Goal: Information Seeking & Learning: Check status

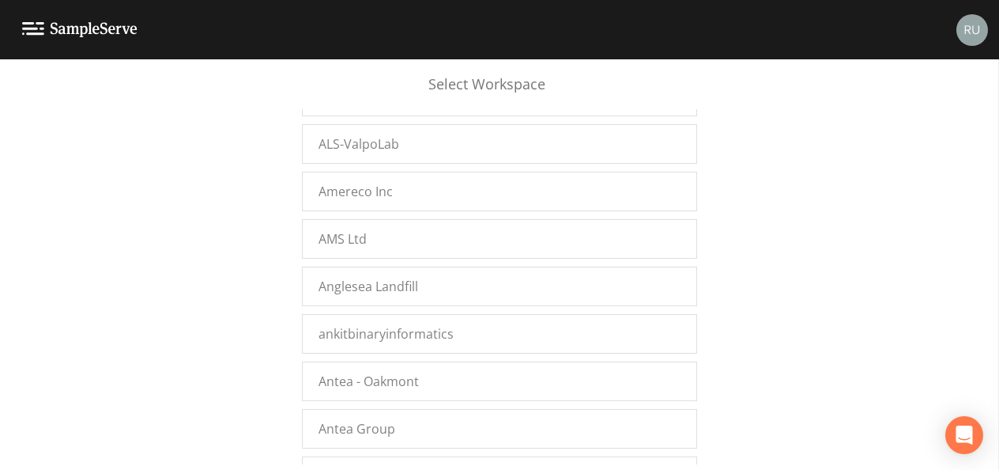
scroll to position [13953, 0]
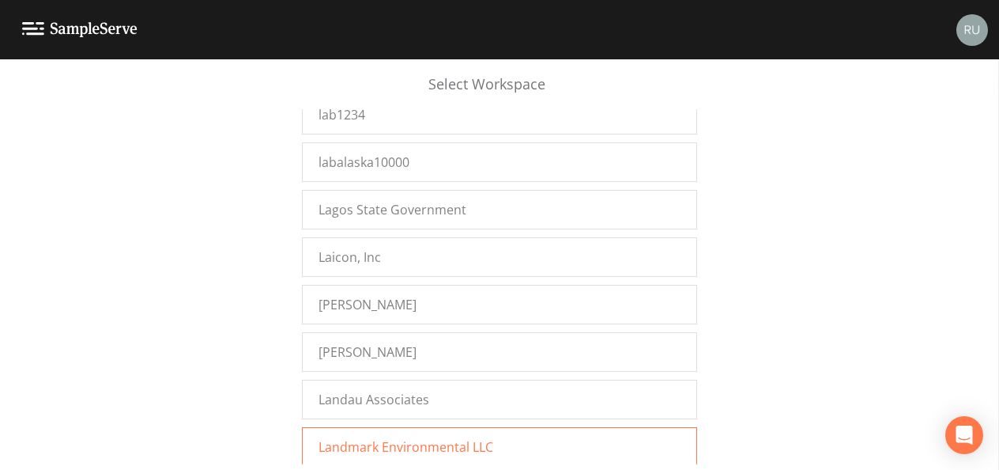
click at [403, 437] on span "Landmark Environmental LLC" at bounding box center [406, 446] width 175 height 19
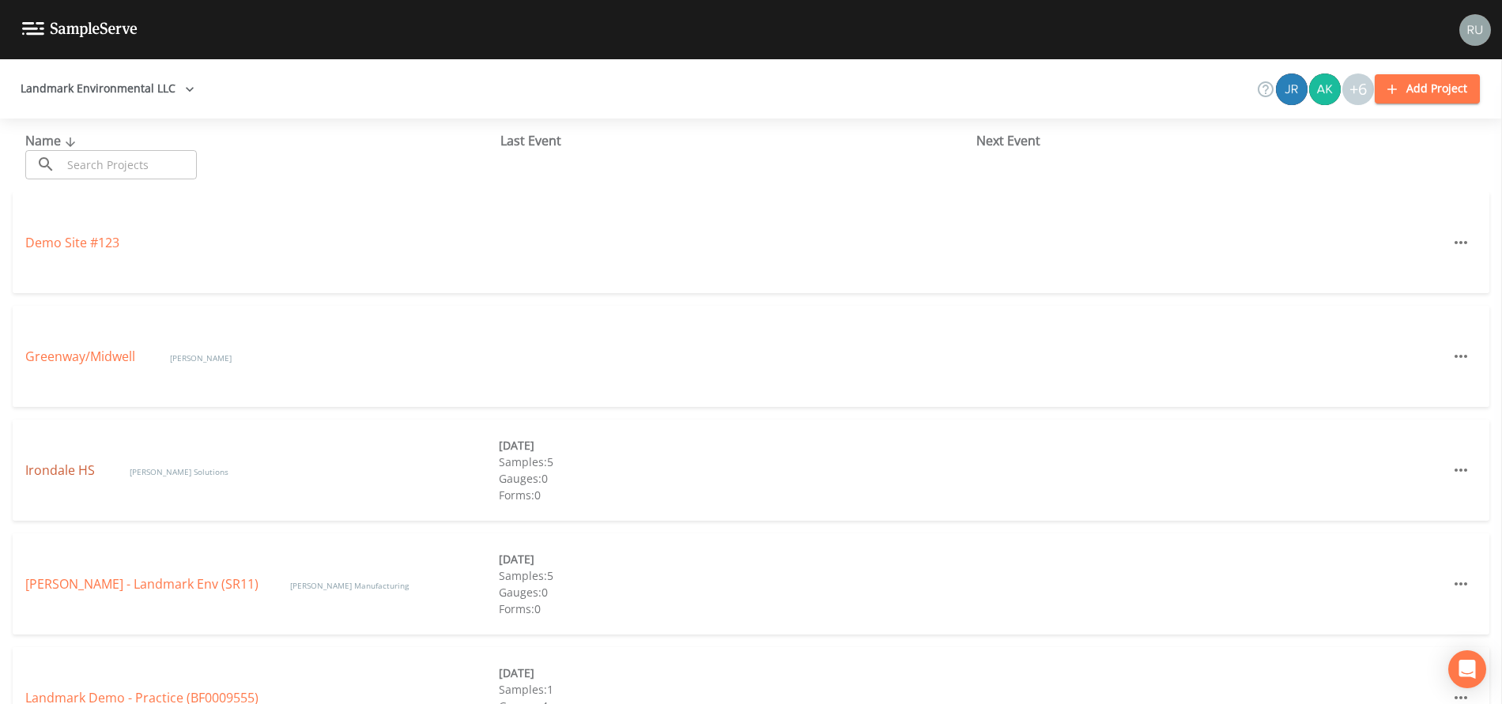
click at [56, 473] on link "Irondale HS" at bounding box center [61, 470] width 73 height 17
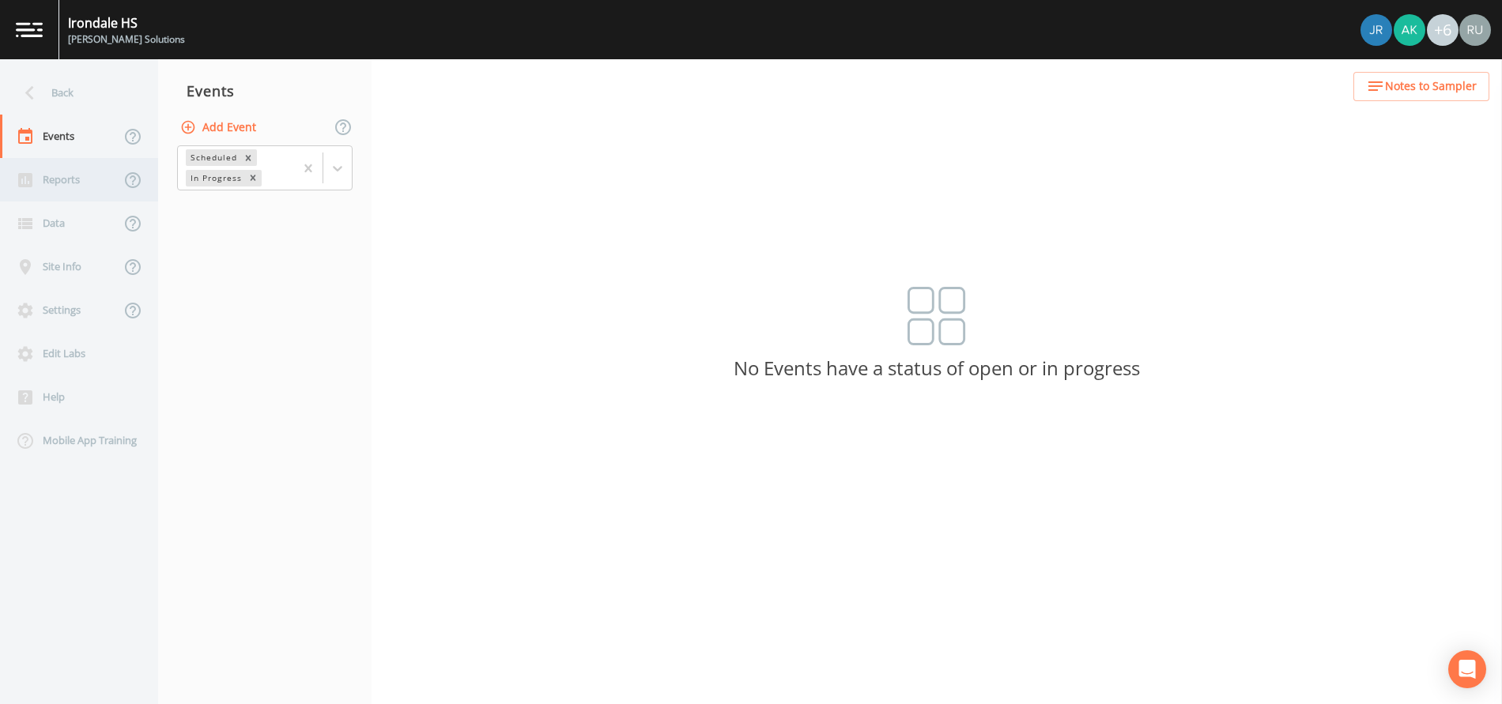
click at [59, 187] on div "Reports" at bounding box center [60, 179] width 120 height 43
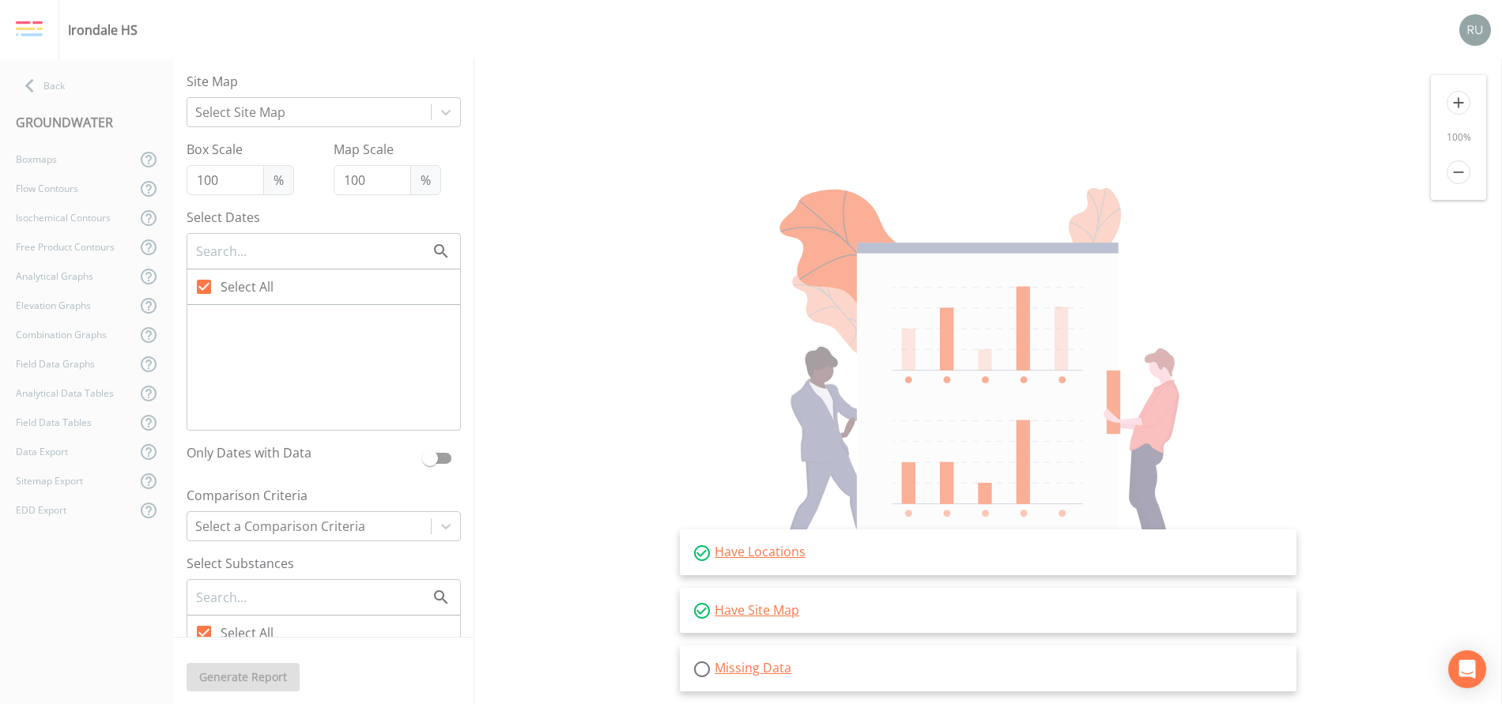
click at [432, 532] on div at bounding box center [446, 526] width 28 height 28
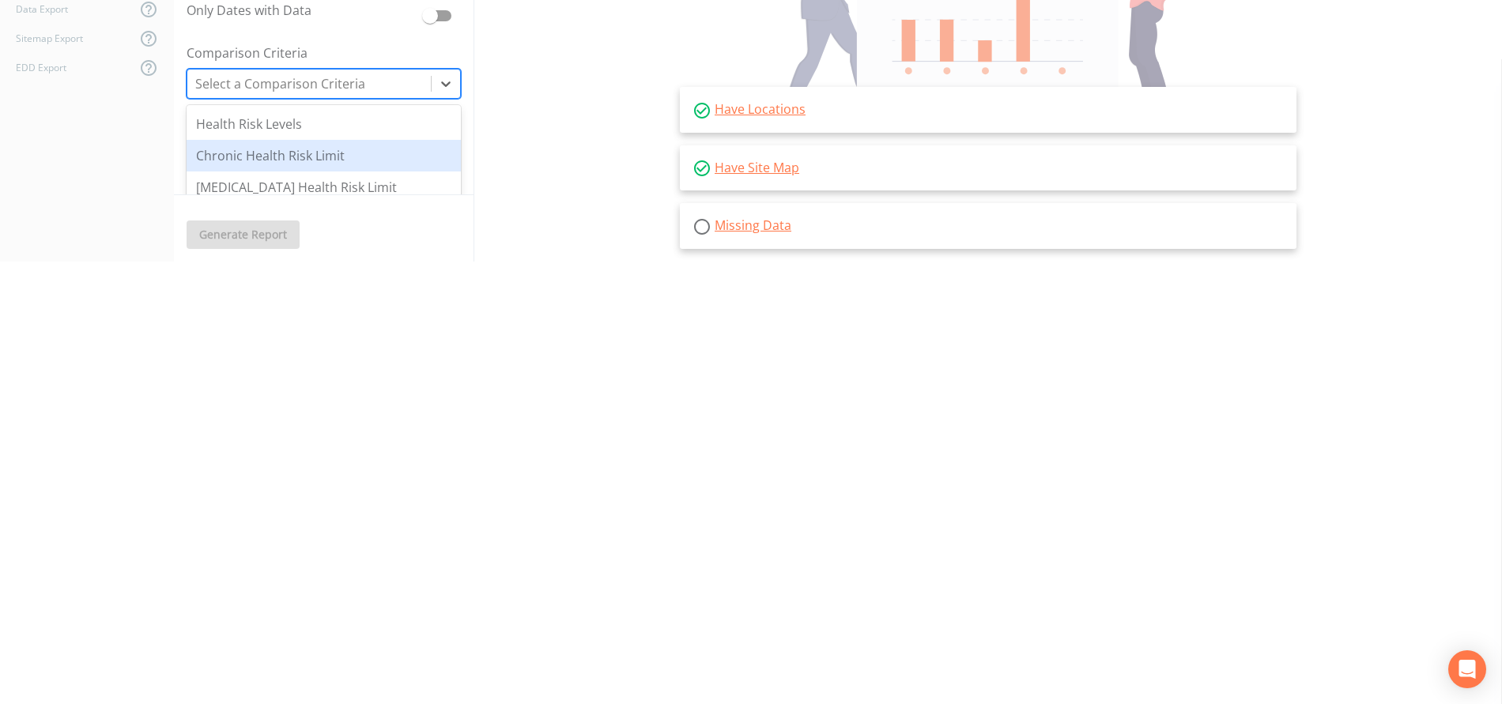
drag, startPoint x: 441, startPoint y: 167, endPoint x: 444, endPoint y: 190, distance: 23.1
click at [444, 190] on div "Health Risk Levels Chronic Health Risk Limit Cancer Health Risk Limit Class 2A …" at bounding box center [324, 223] width 274 height 237
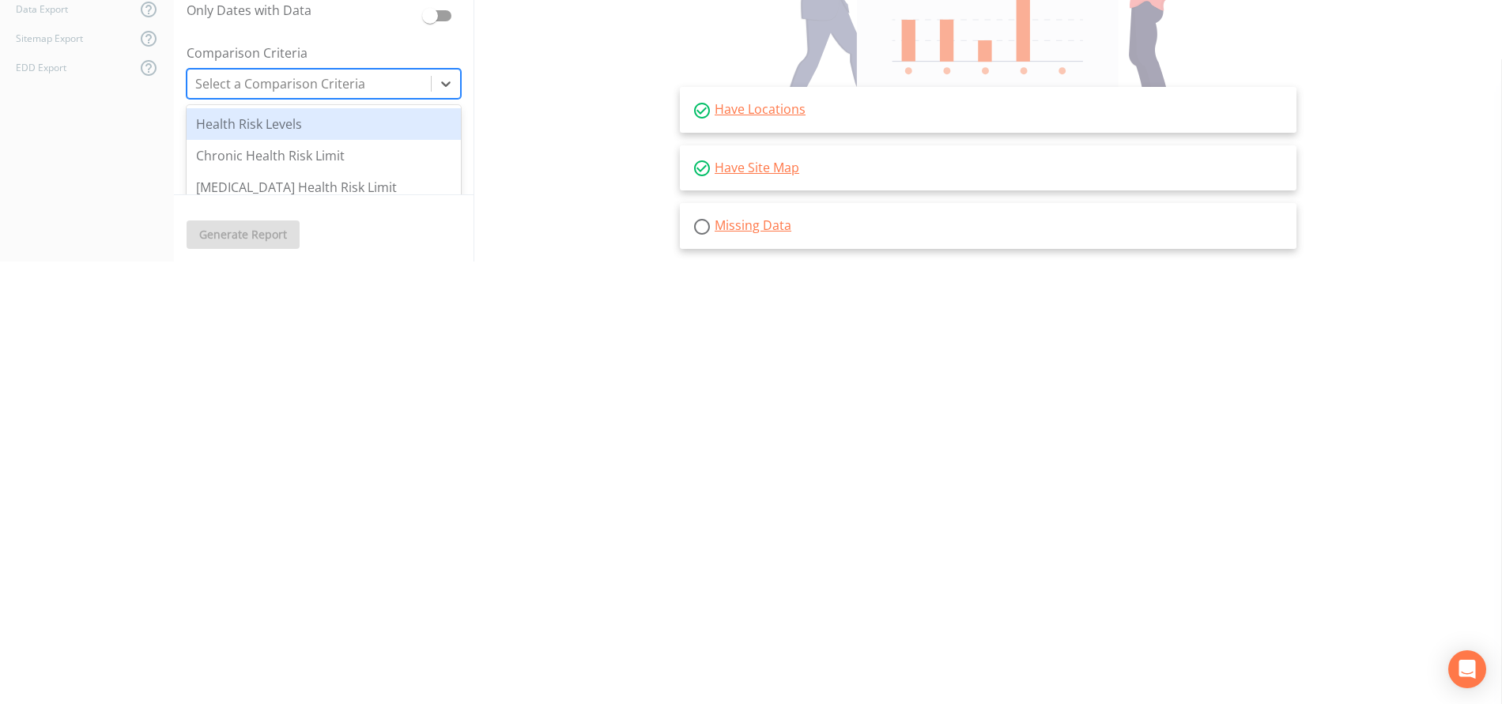
click at [307, 133] on div "Health Risk Levels" at bounding box center [324, 124] width 274 height 32
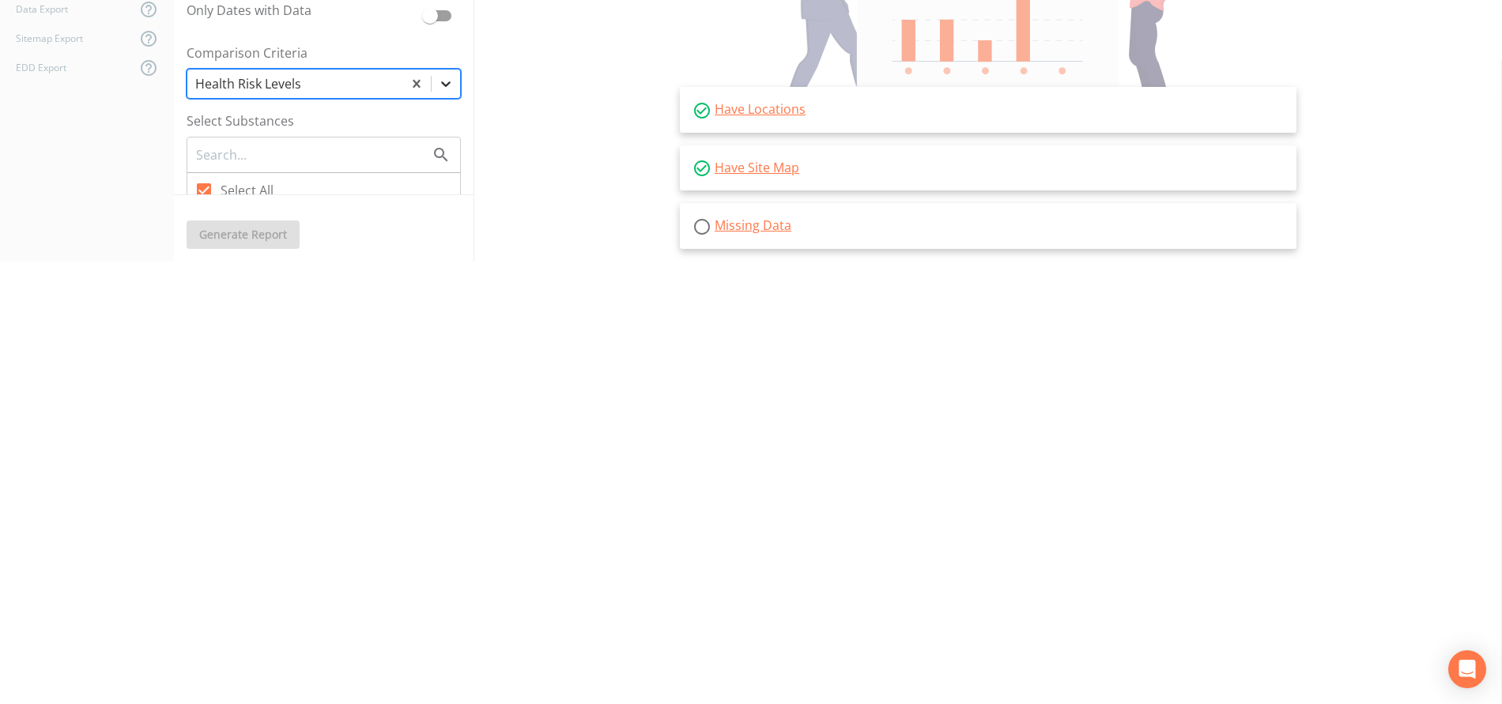
click at [438, 77] on icon at bounding box center [446, 84] width 16 height 16
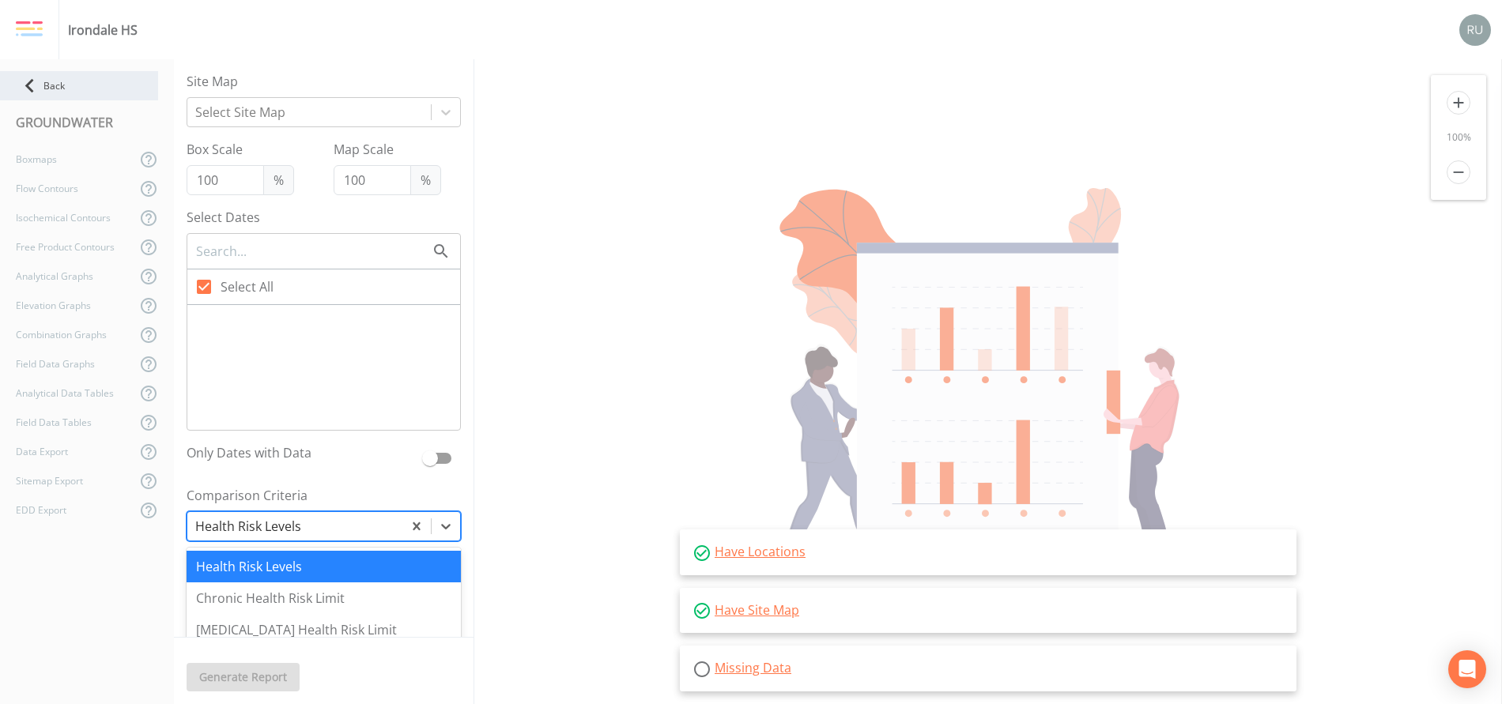
click at [47, 85] on div "Back" at bounding box center [79, 85] width 158 height 29
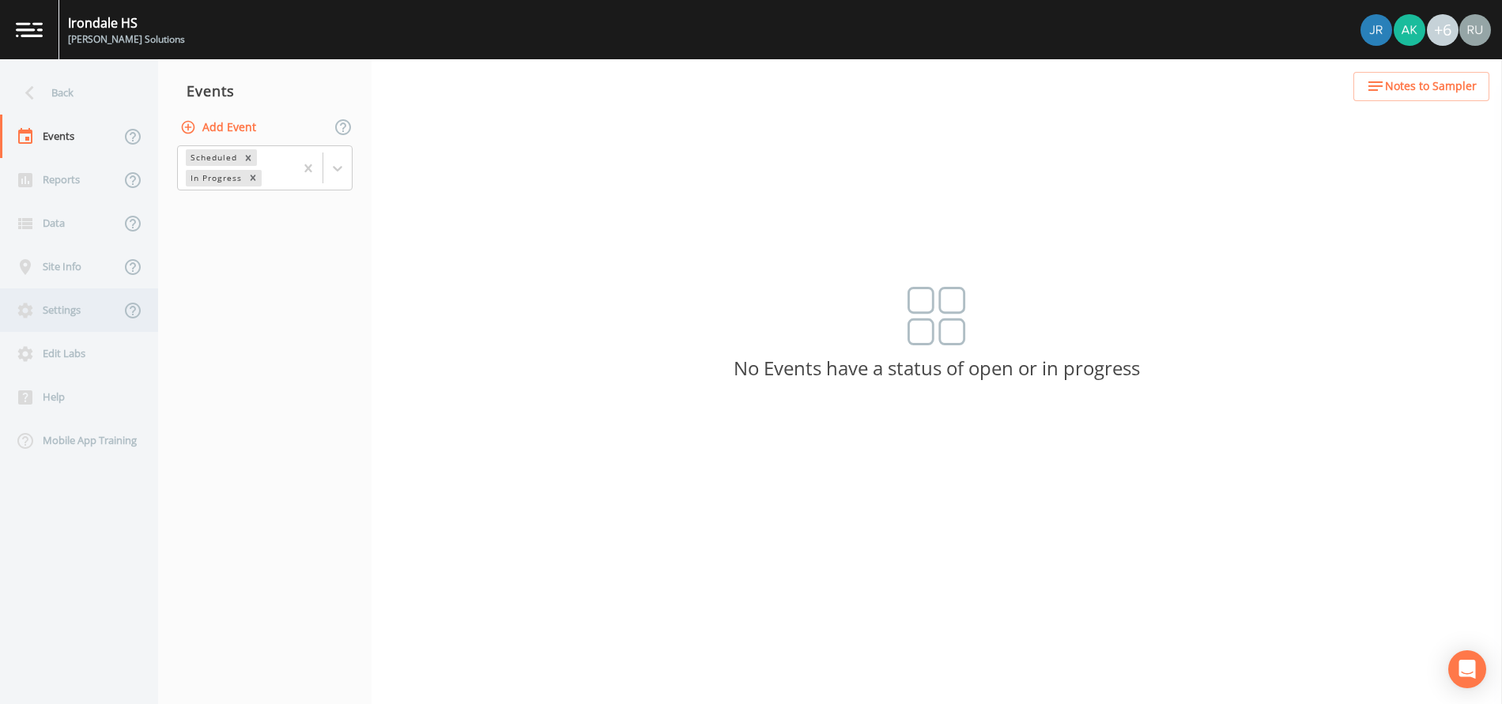
click at [55, 300] on div "Settings" at bounding box center [60, 310] width 120 height 43
select select "2d7cff81-c4d8-4a74-8d84-d4957e4f44c3"
select select "United States"
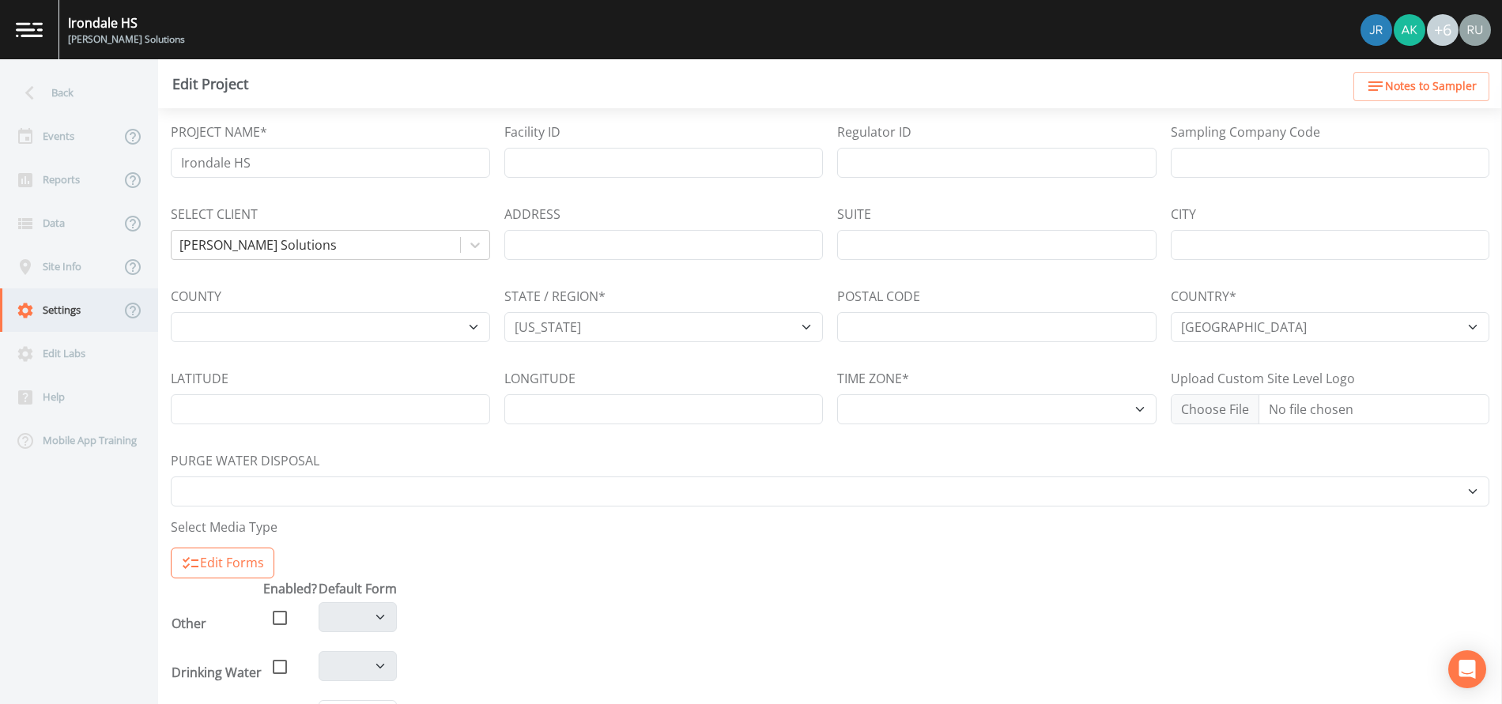
select select "America/Chicago"
select select "Pour on ground"
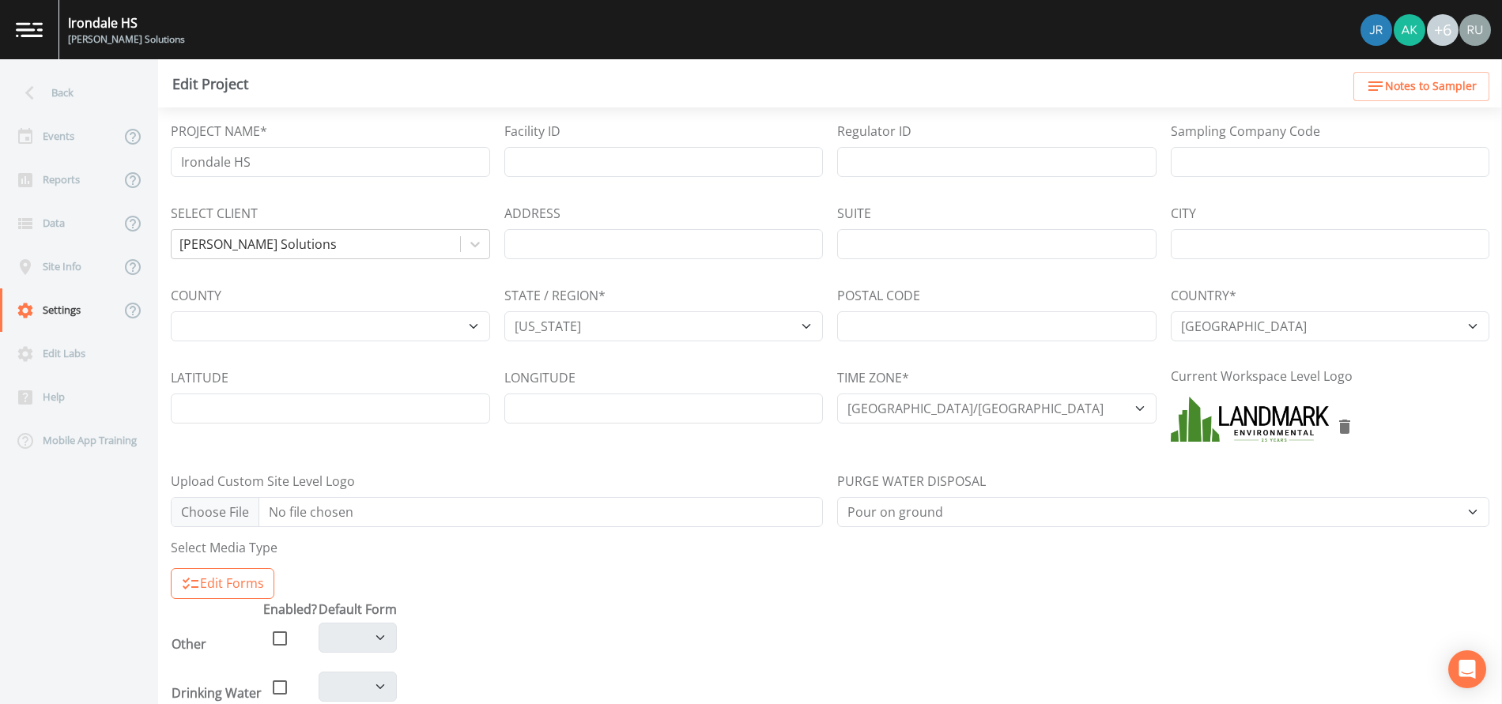
select select "c4cb78a6-fcb8-4fa7-89a2-f1df6f16d147"
select select "b771d3f4-2590-47cf-a1e7-9faa0a82d635"
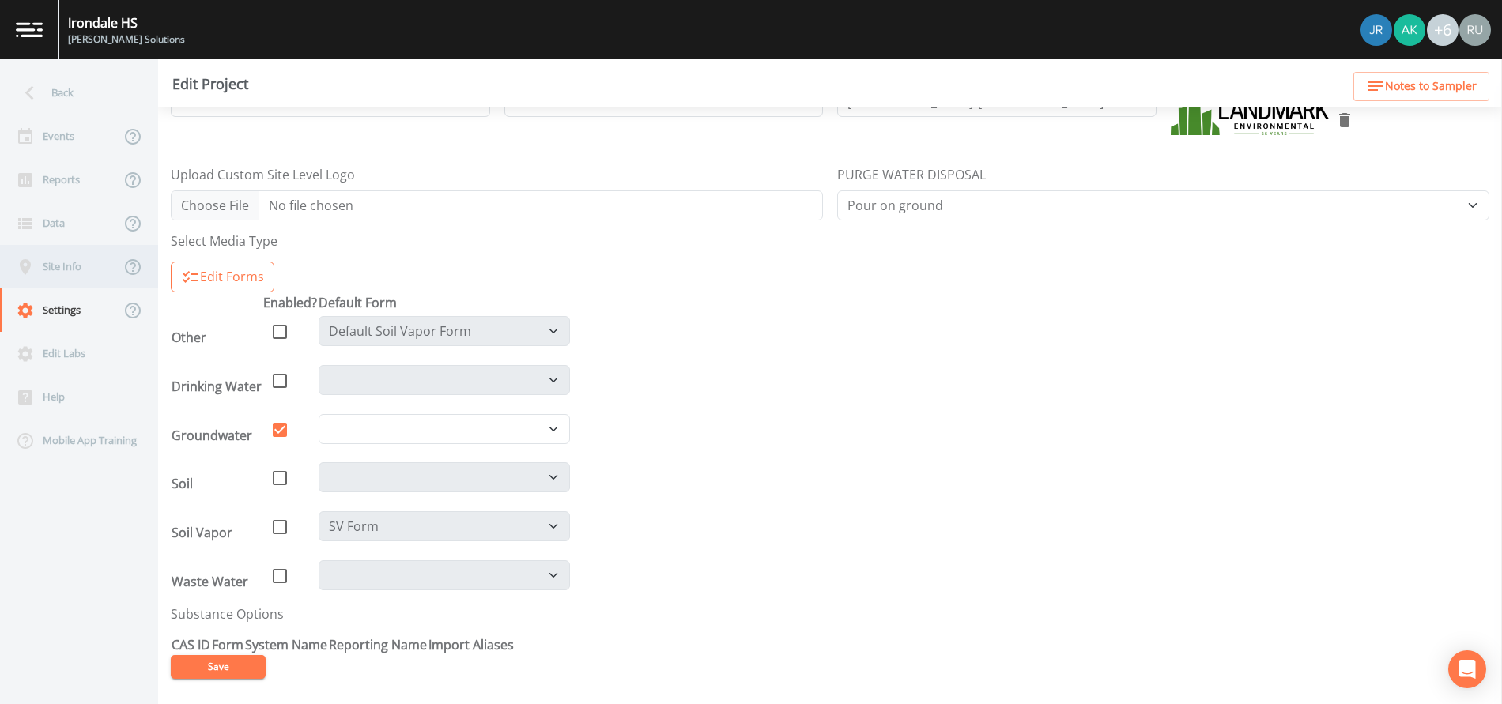
click at [70, 265] on div "Site Info" at bounding box center [60, 266] width 120 height 43
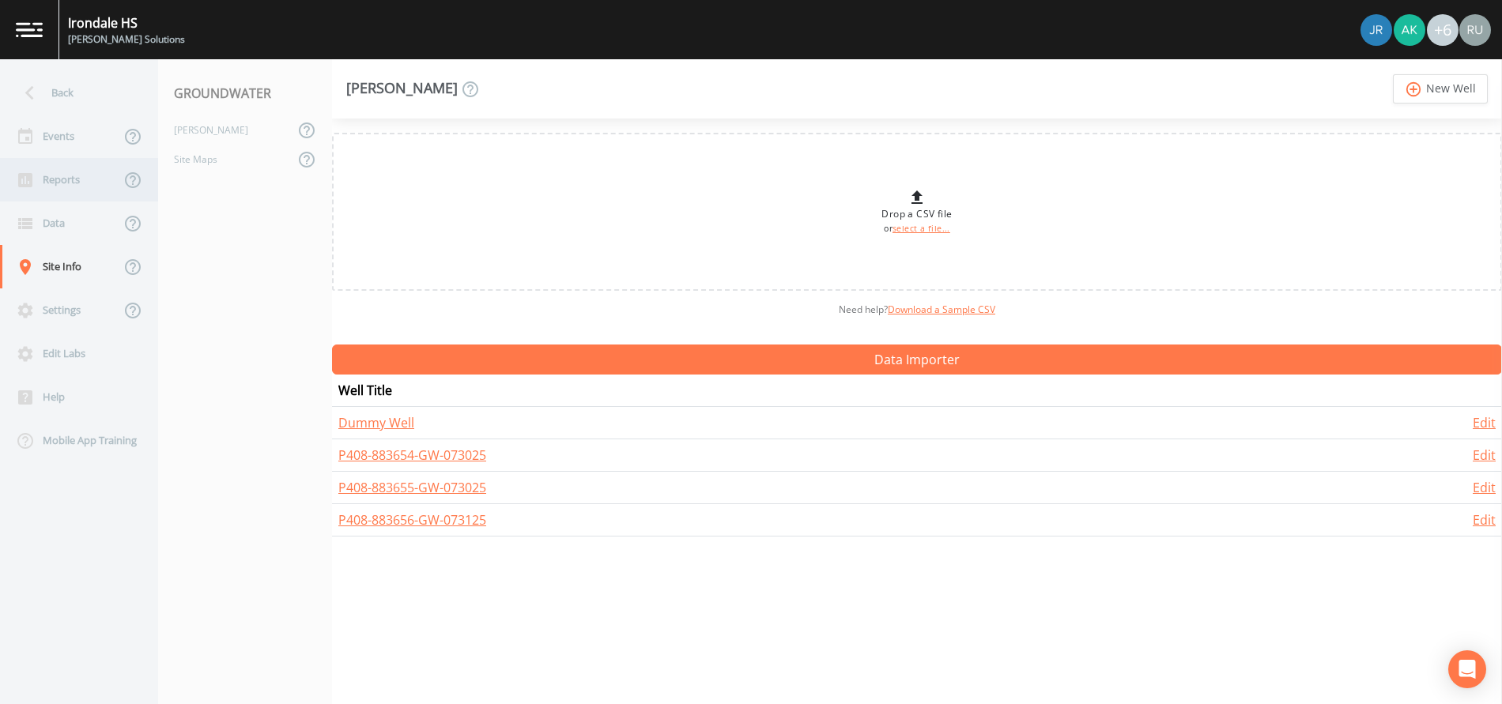
click at [70, 185] on div "Reports" at bounding box center [60, 179] width 120 height 43
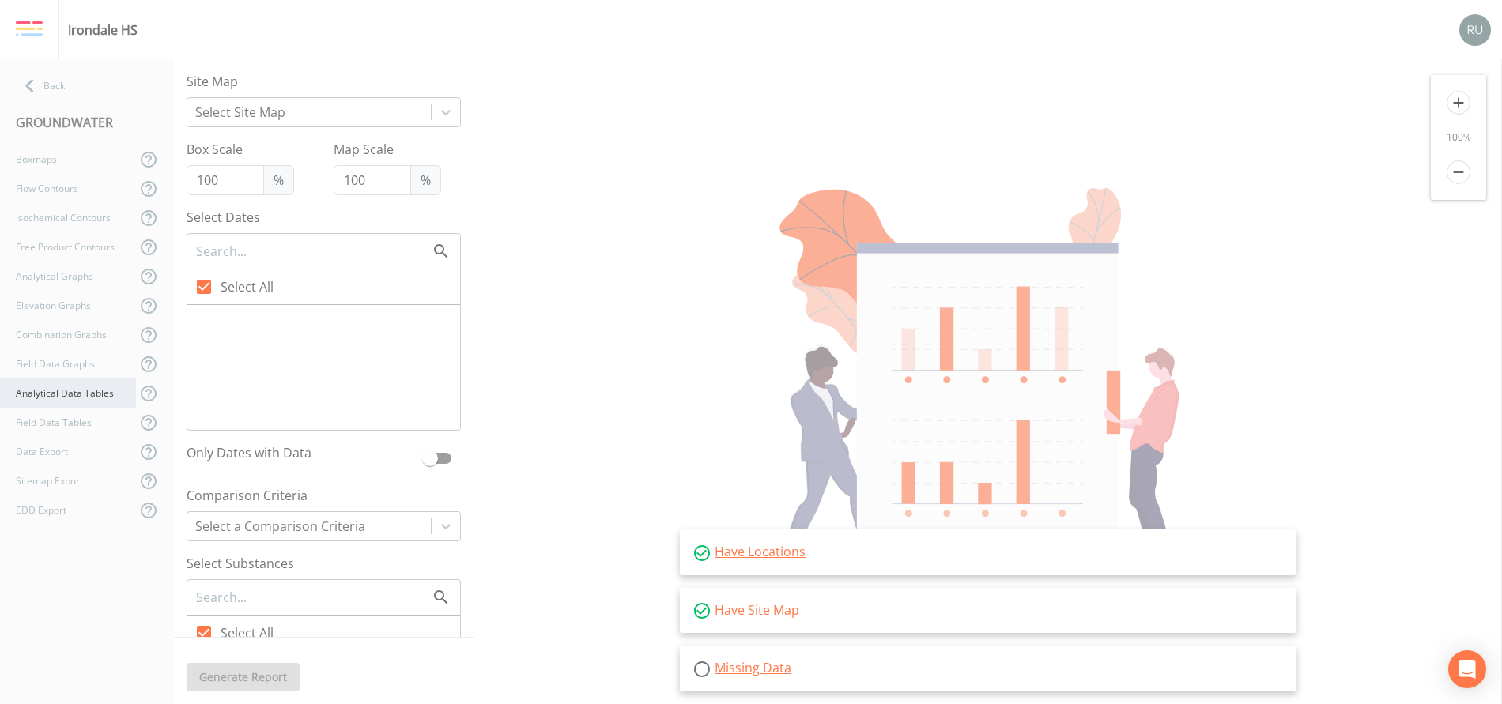
click at [82, 400] on div "Analytical Data Tables" at bounding box center [68, 393] width 136 height 29
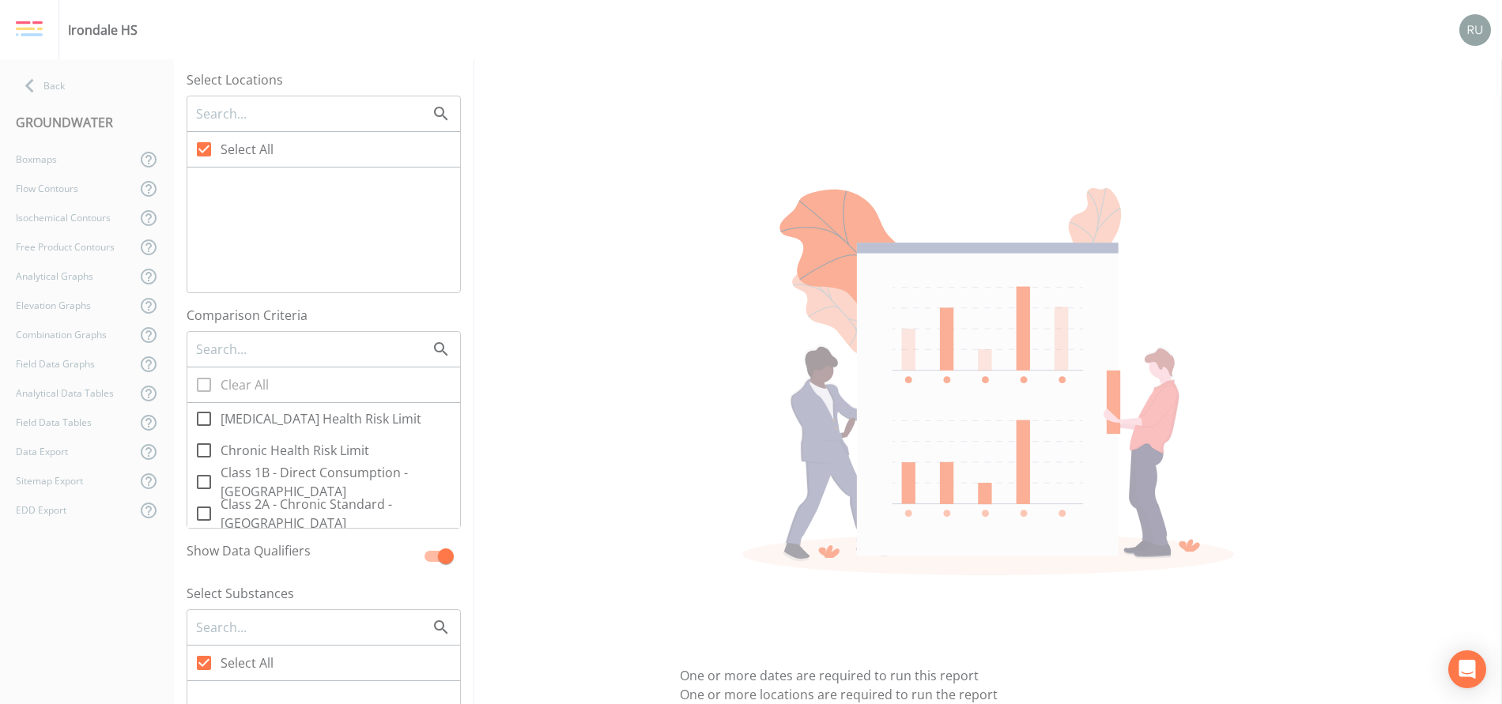
drag, startPoint x: 213, startPoint y: 409, endPoint x: 353, endPoint y: 477, distance: 155.5
click at [352, 479] on div "Cancer Health Risk Limit Chronic Health Risk Limit Class 1B - Direct Consumptio…" at bounding box center [323, 465] width 273 height 125
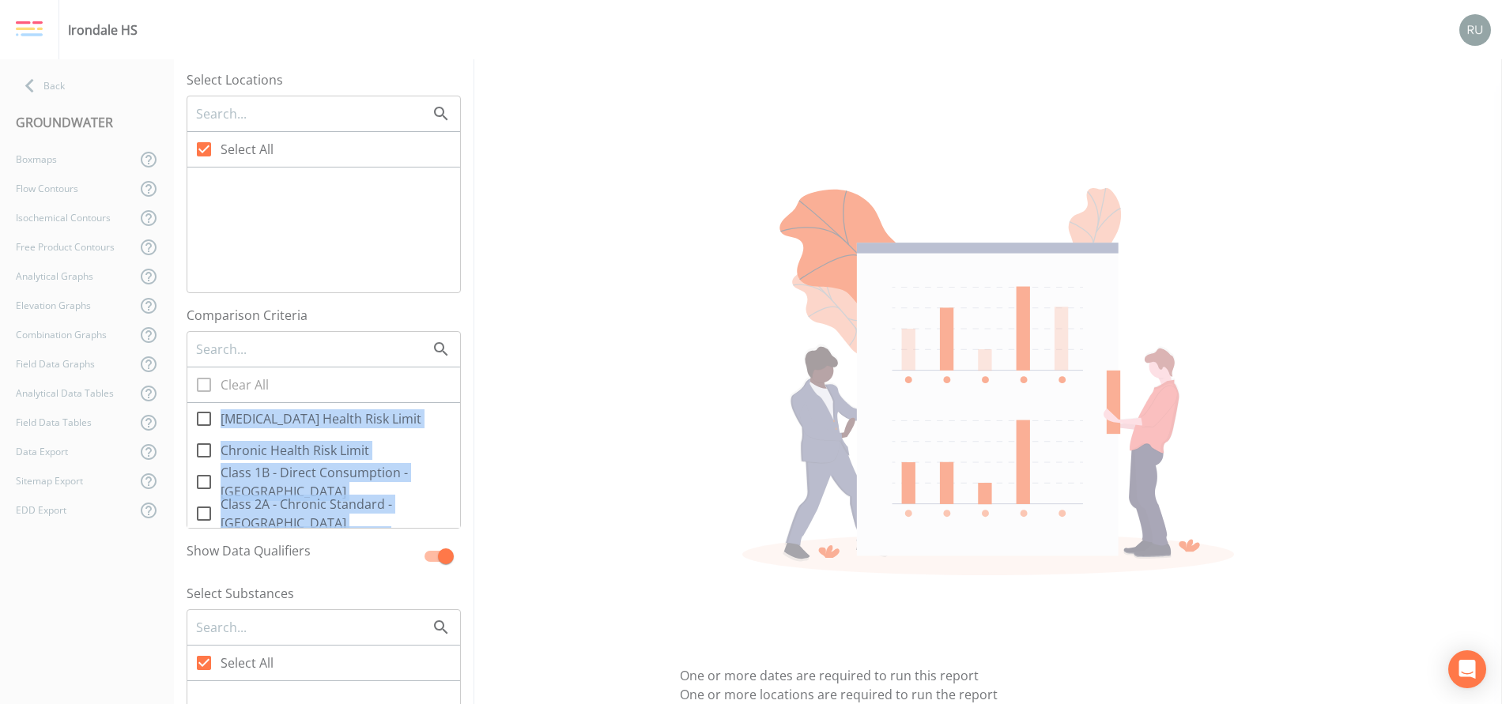
drag, startPoint x: 335, startPoint y: 512, endPoint x: 202, endPoint y: 415, distance: 164.6
click at [202, 415] on div "Cancer Health Risk Limit Chronic Health Risk Limit Class 1B - Direct Consumptio…" at bounding box center [323, 465] width 273 height 125
drag, startPoint x: 202, startPoint y: 415, endPoint x: 267, endPoint y: 454, distance: 75.5
copy div "Cancer Health Risk Limit Chronic Health Risk Limit Class 1B - Direct Consumptio…"
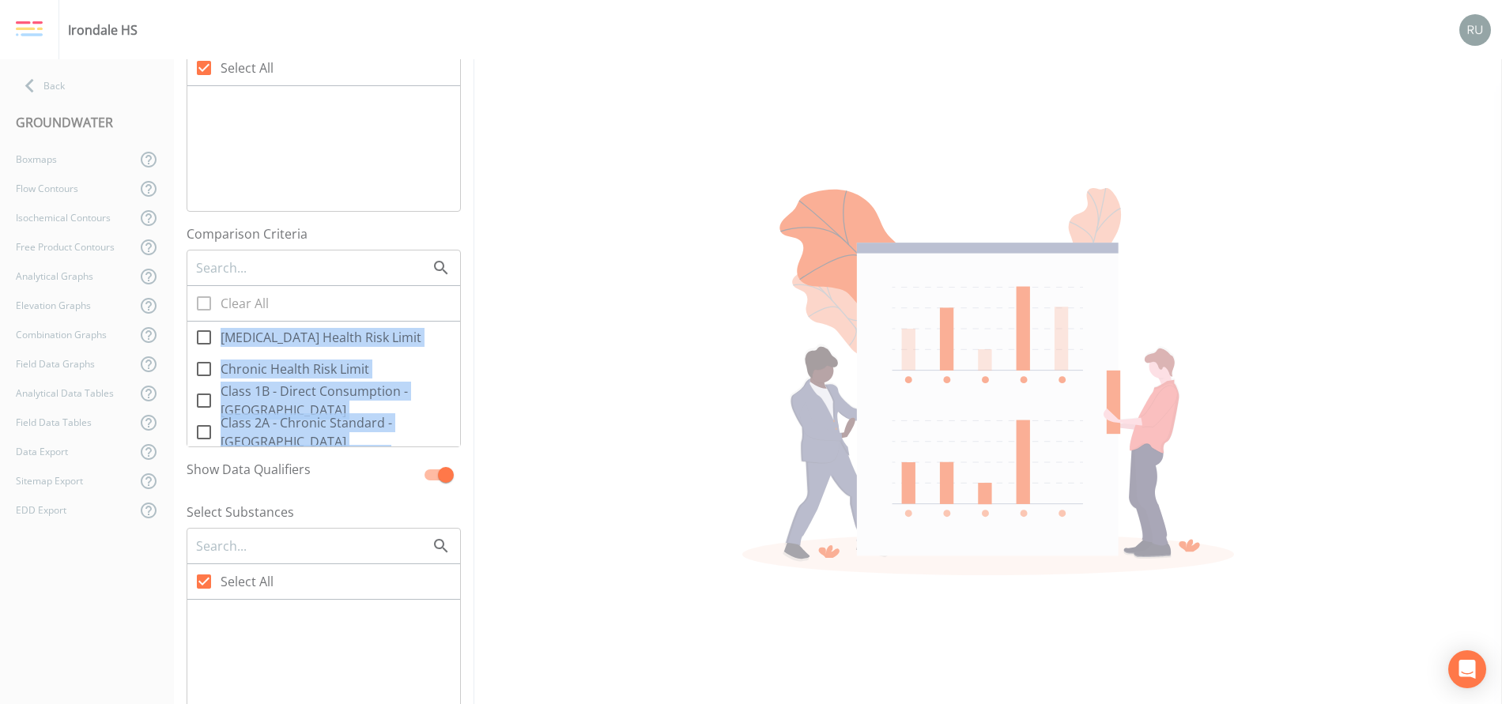
scroll to position [356, 0]
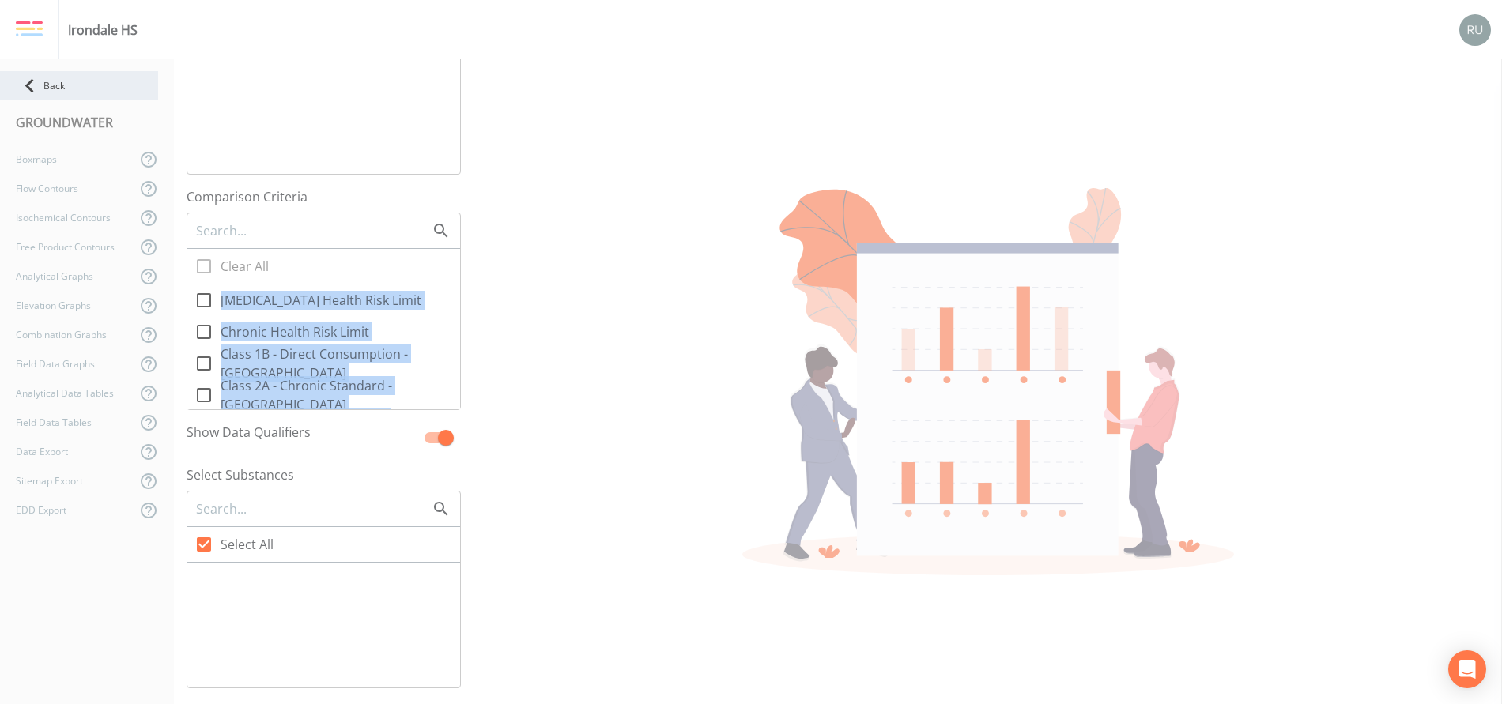
click at [43, 87] on div "Back" at bounding box center [79, 85] width 158 height 29
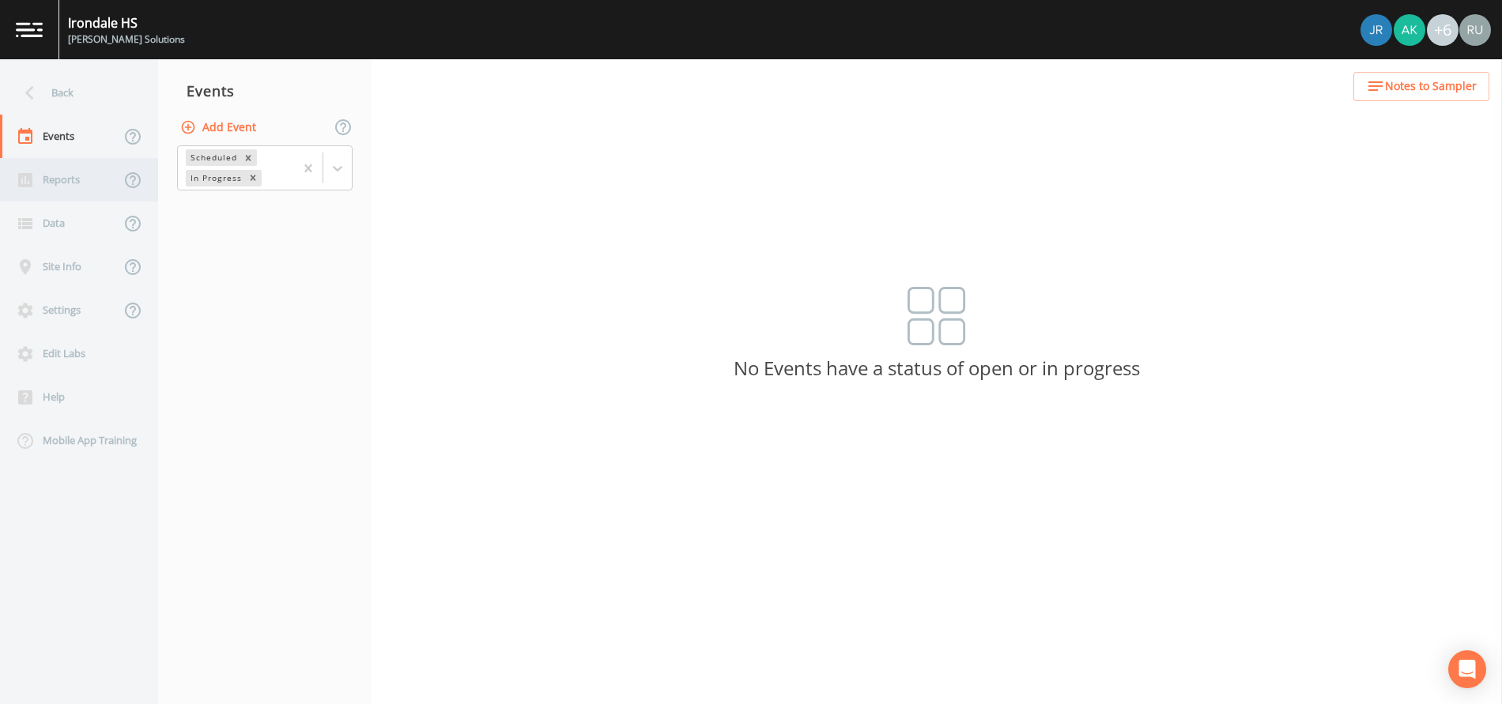
click at [77, 183] on div "Reports" at bounding box center [60, 179] width 120 height 43
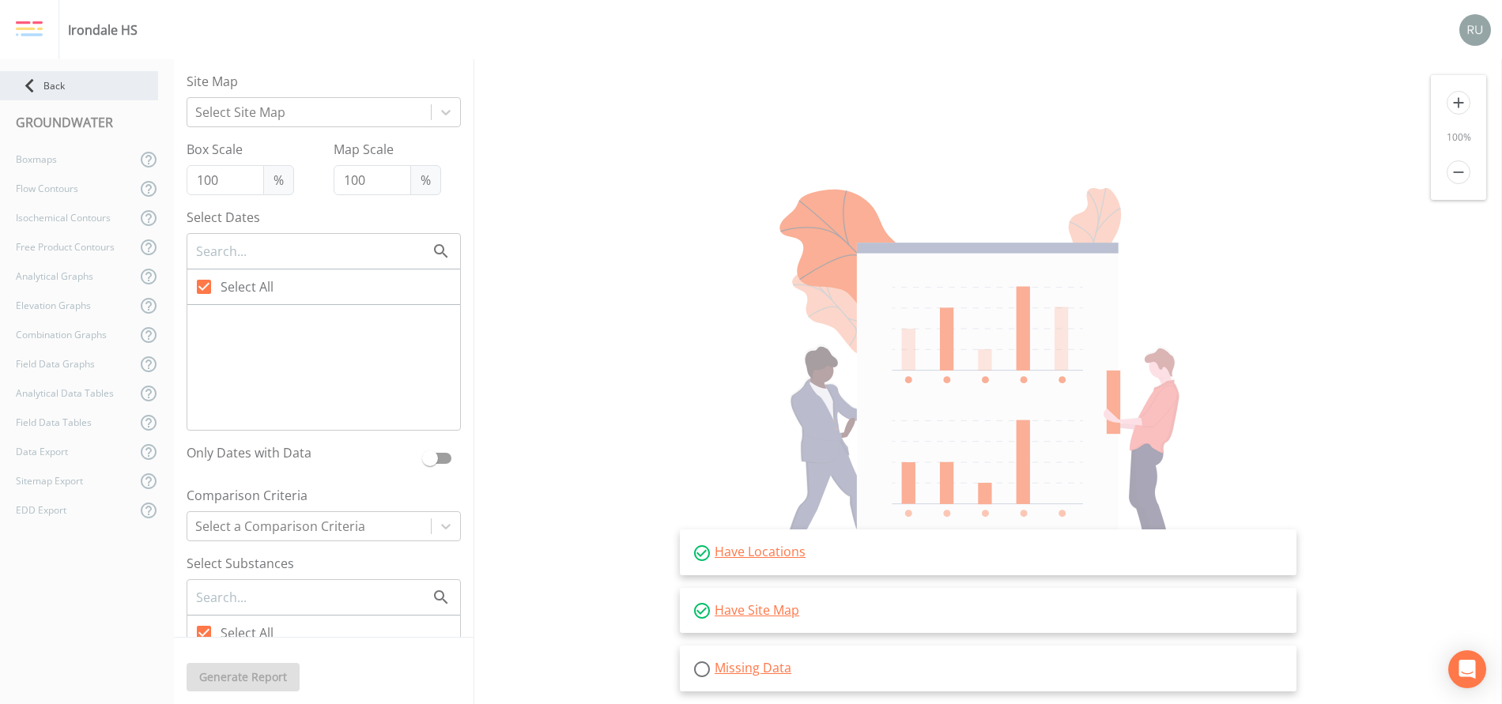
click at [73, 85] on div "Back" at bounding box center [79, 85] width 158 height 29
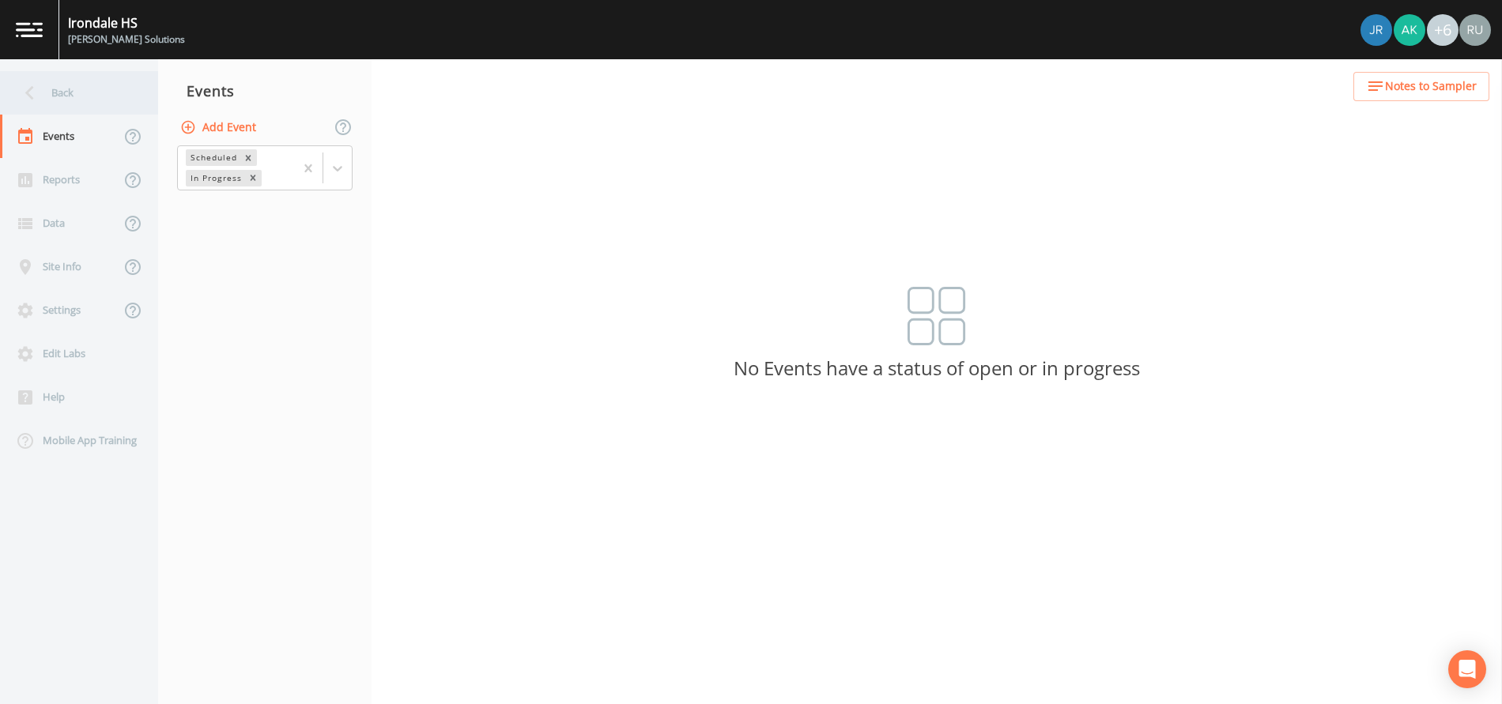
click at [41, 98] on icon at bounding box center [30, 93] width 28 height 28
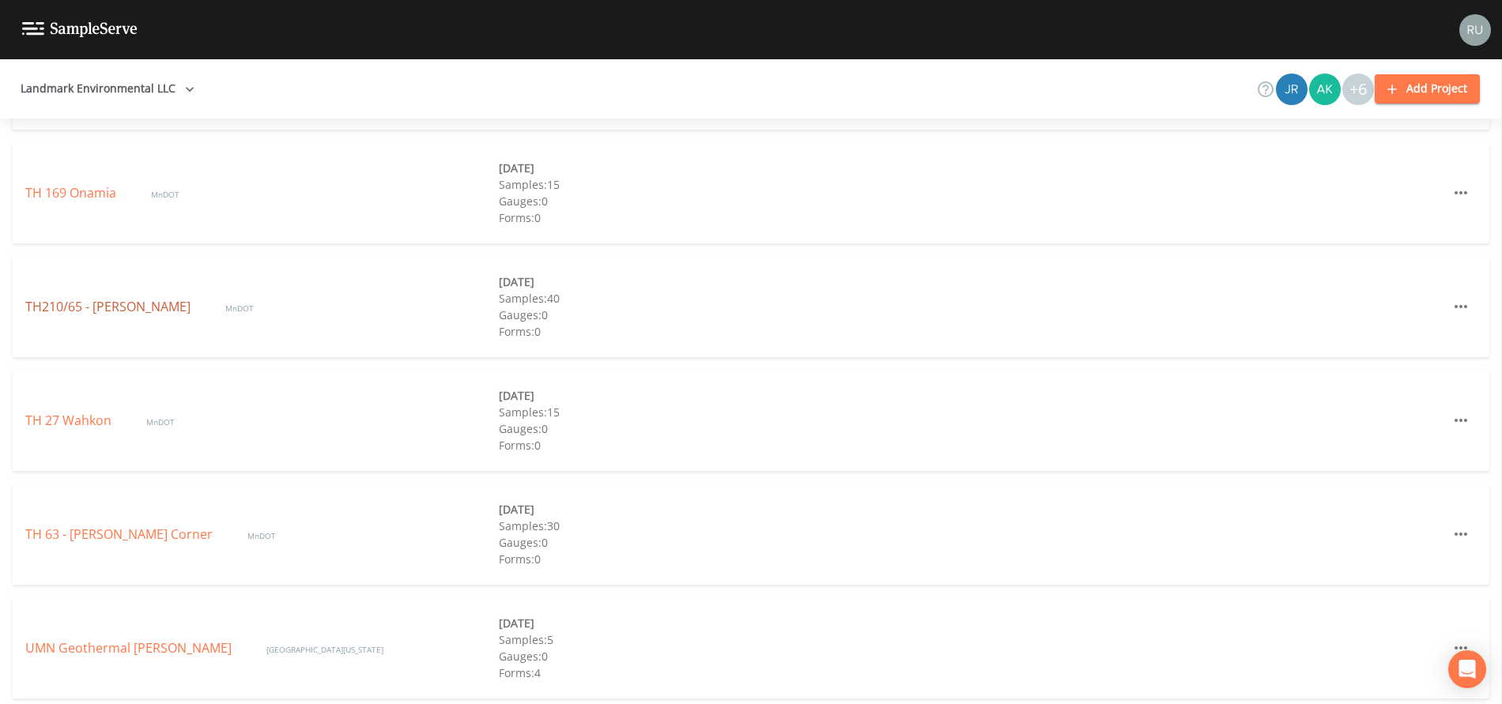
scroll to position [854, 0]
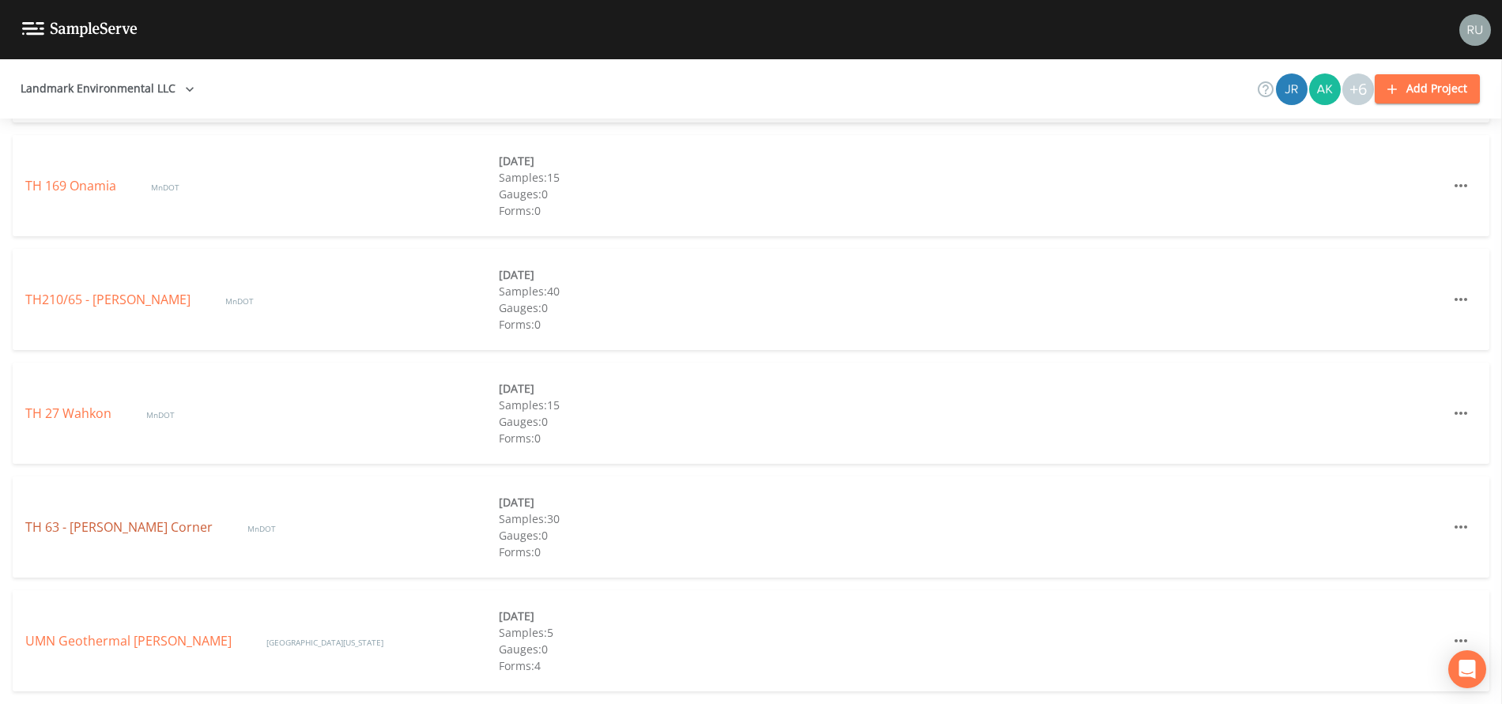
click at [102, 525] on link "TH 63 - Reinke's Corner" at bounding box center [120, 527] width 190 height 17
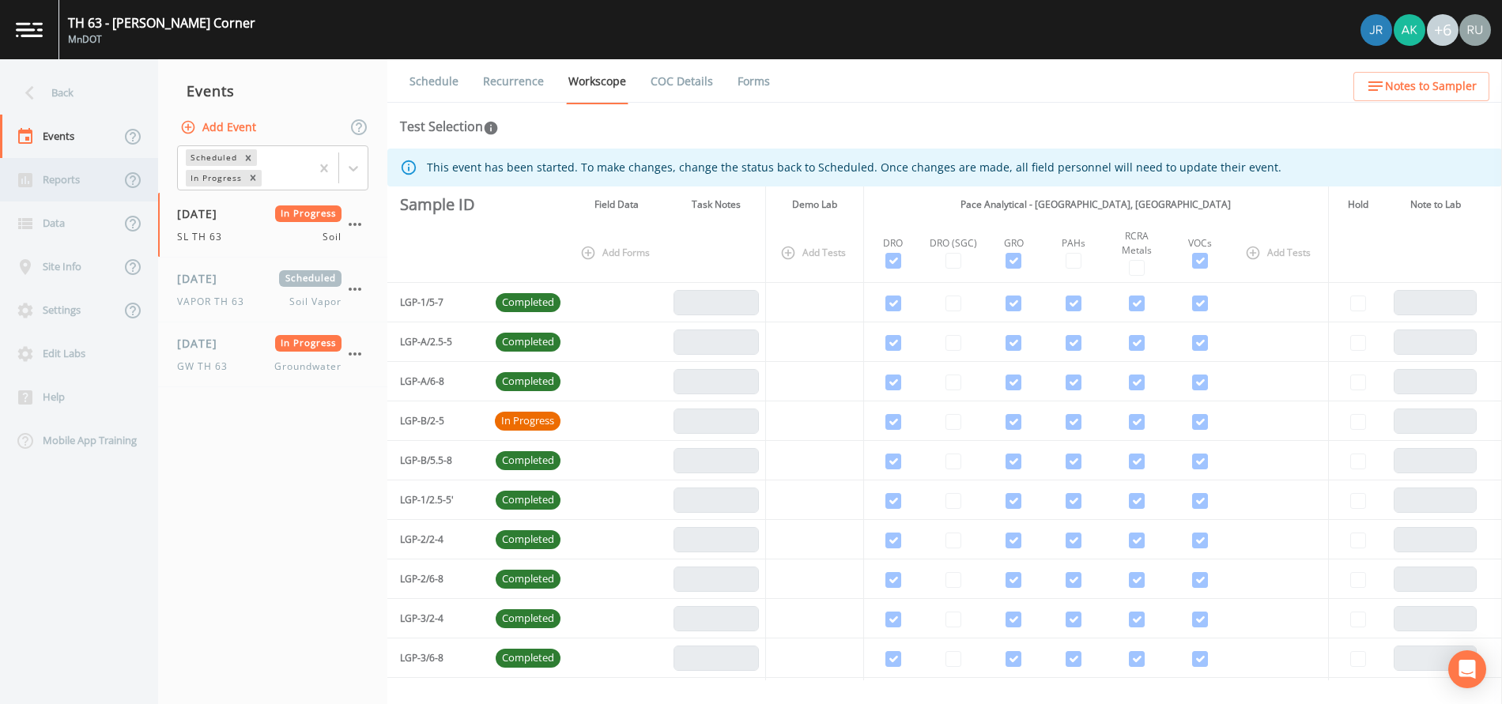
click at [60, 187] on div "Reports" at bounding box center [60, 179] width 120 height 43
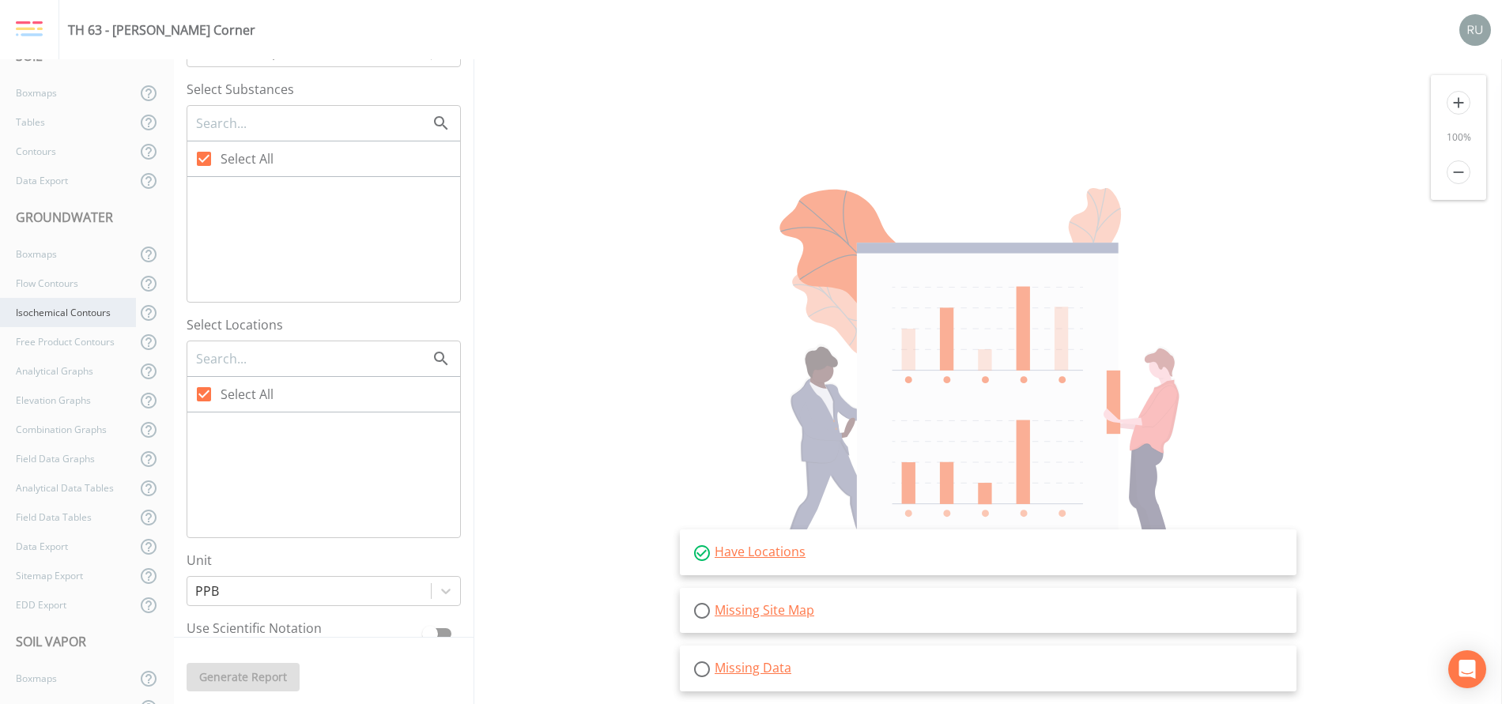
scroll to position [159, 0]
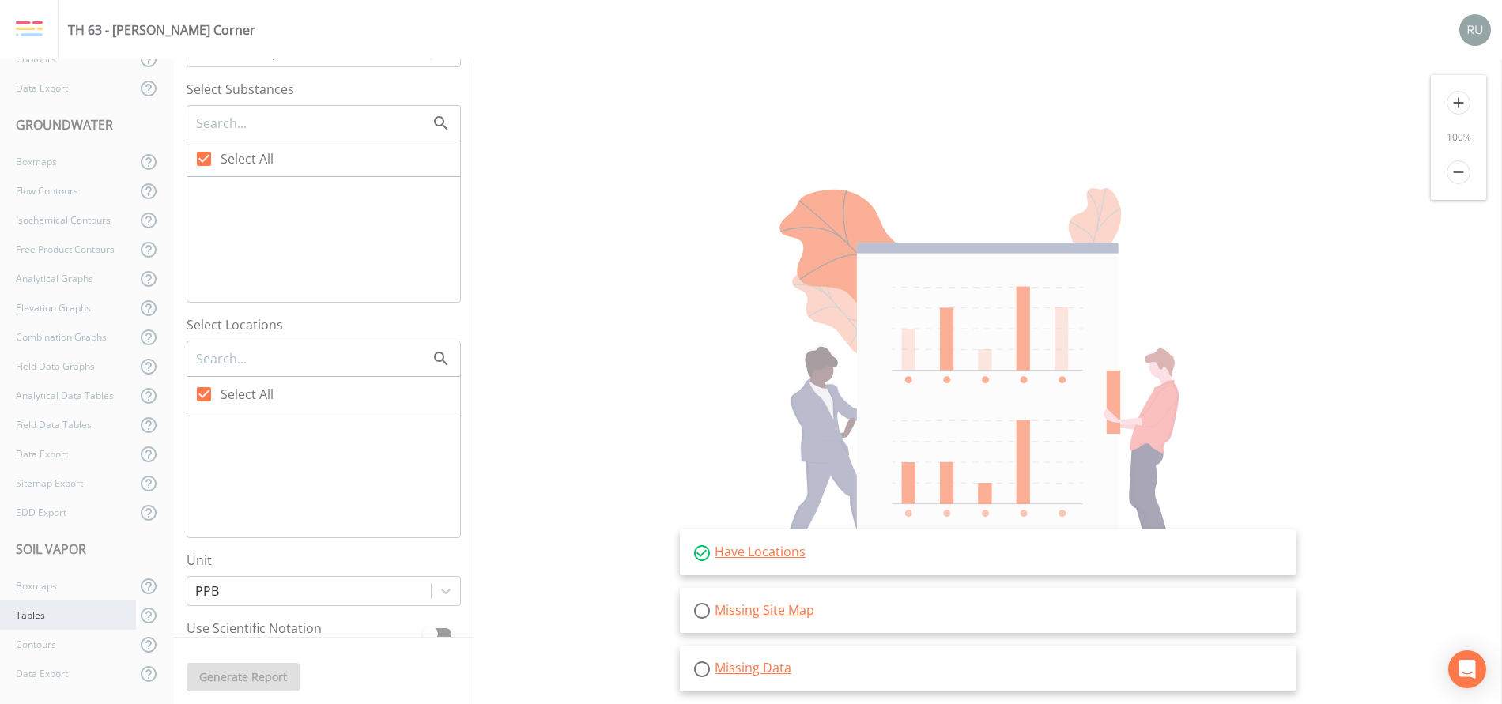
click at [44, 623] on div "Tables" at bounding box center [68, 615] width 136 height 29
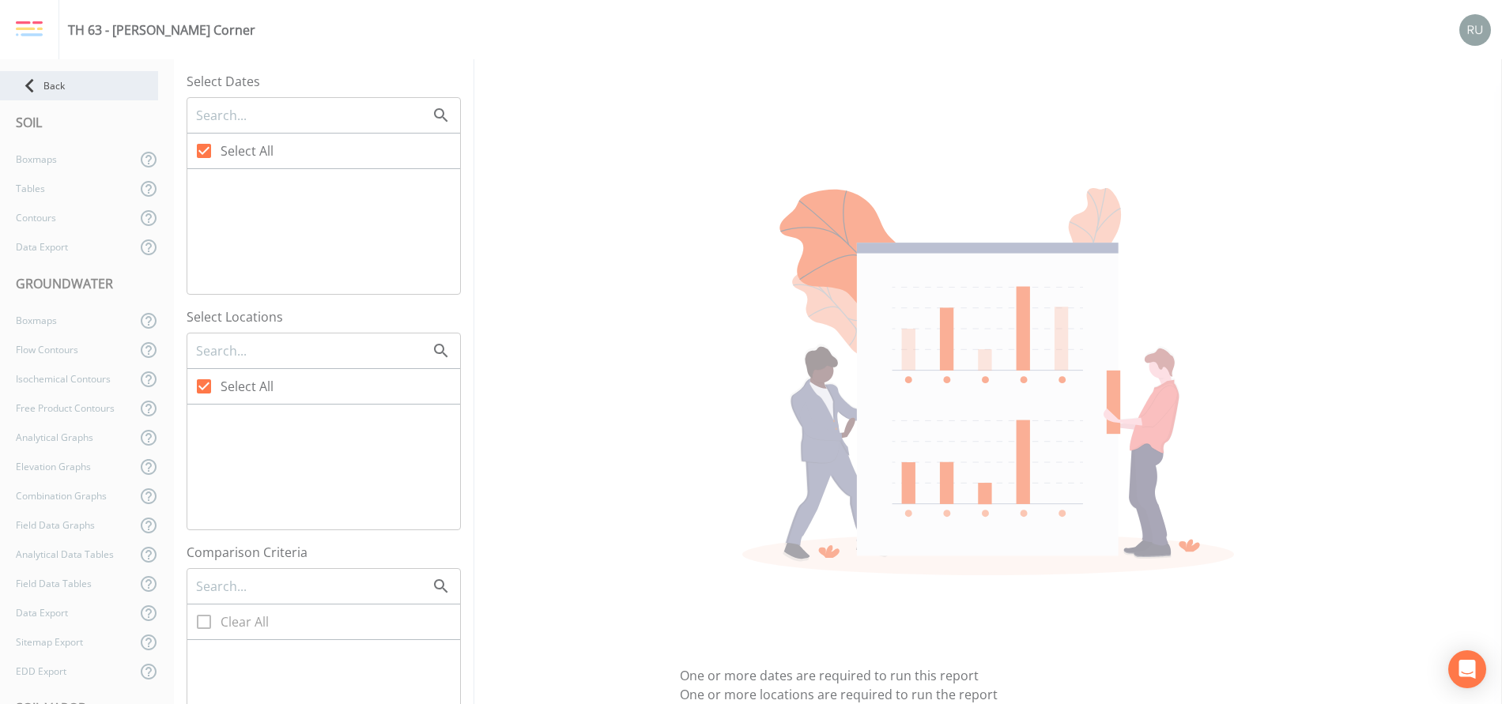
click at [51, 77] on div "Back" at bounding box center [79, 85] width 158 height 29
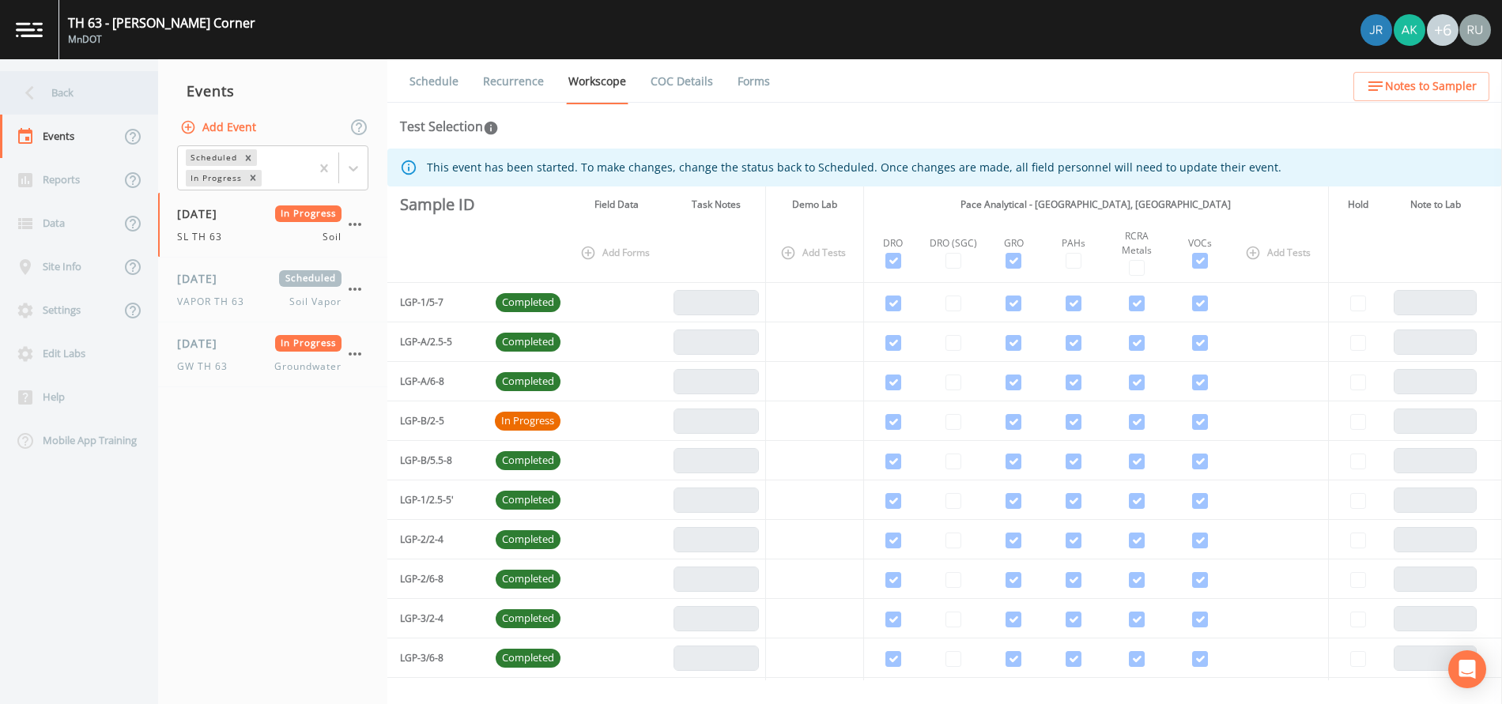
click at [60, 93] on div "Back" at bounding box center [71, 92] width 142 height 43
